Goal: Task Accomplishment & Management: Manage account settings

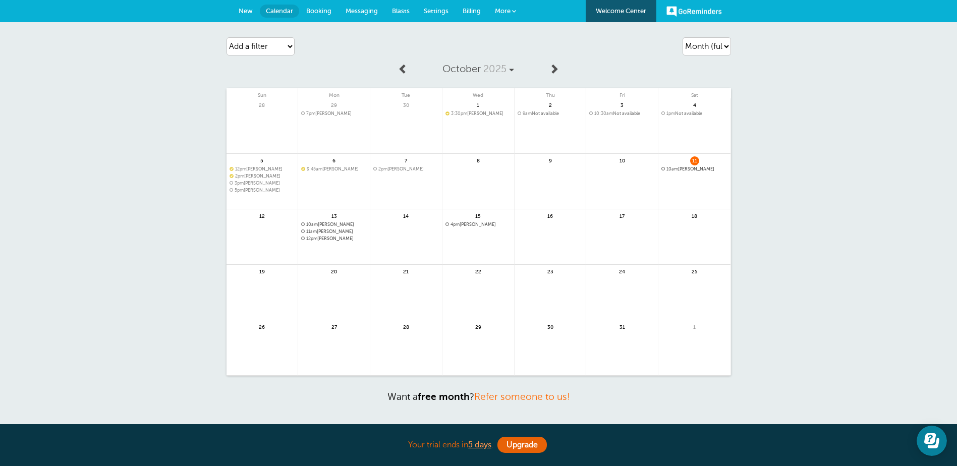
click at [322, 6] on link "Booking" at bounding box center [318, 11] width 39 height 22
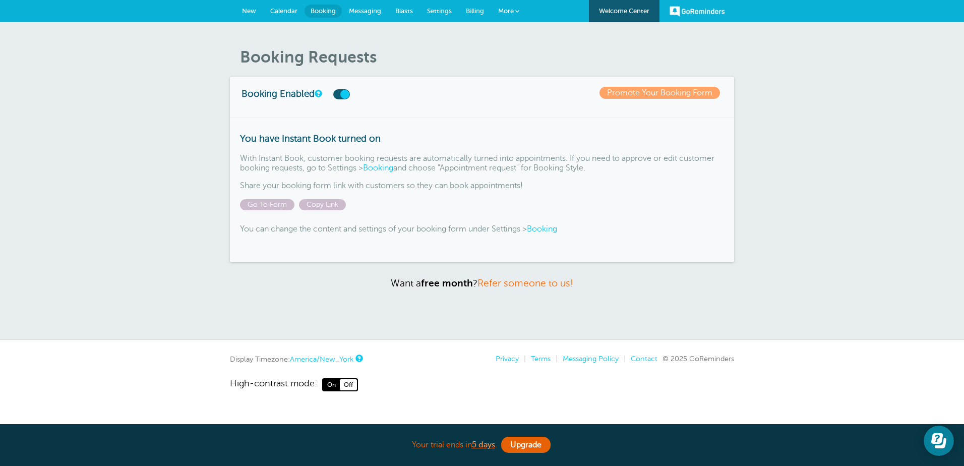
click at [283, 8] on span "Calendar" at bounding box center [283, 11] width 27 height 8
